Goal: Navigation & Orientation: Understand site structure

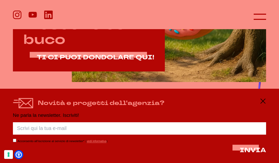
scroll to position [212, 0]
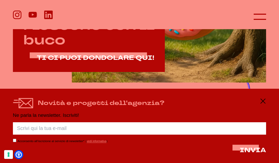
click at [263, 104] on icon at bounding box center [263, 101] width 6 height 6
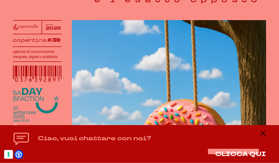
scroll to position [0, 0]
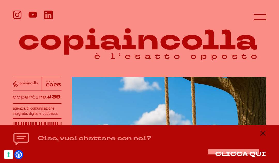
click at [260, 22] on icon at bounding box center [260, 17] width 12 height 12
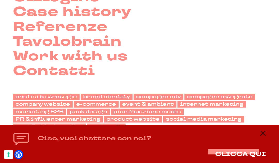
scroll to position [95, 0]
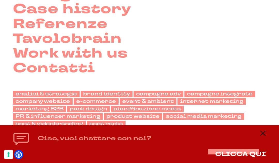
click at [42, 55] on link "Work with us" at bounding box center [70, 53] width 115 height 15
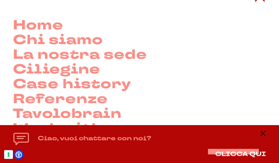
scroll to position [19, 0]
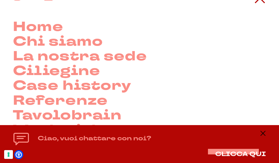
click at [118, 91] on link "Case history" at bounding box center [72, 86] width 119 height 15
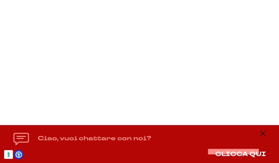
scroll to position [1402, 0]
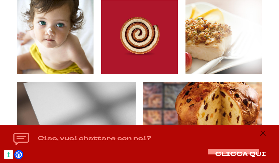
click at [263, 137] on icon at bounding box center [263, 134] width 6 height 6
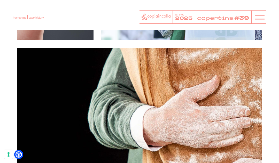
scroll to position [360, 0]
click at [260, 19] on icon at bounding box center [260, 17] width 9 height 9
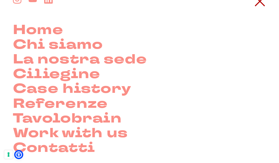
scroll to position [16, 0]
click at [28, 32] on link "Home" at bounding box center [38, 30] width 50 height 15
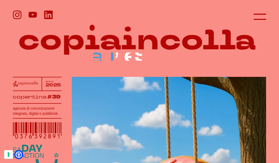
click at [33, 11] on icon at bounding box center [32, 15] width 9 height 9
